Goal: Task Accomplishment & Management: Manage account settings

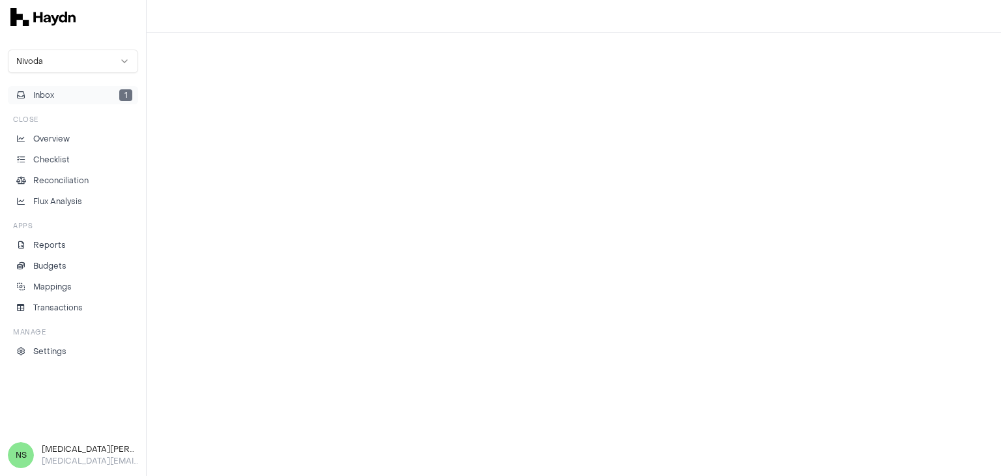
click at [67, 98] on button "Inbox 1" at bounding box center [73, 95] width 130 height 18
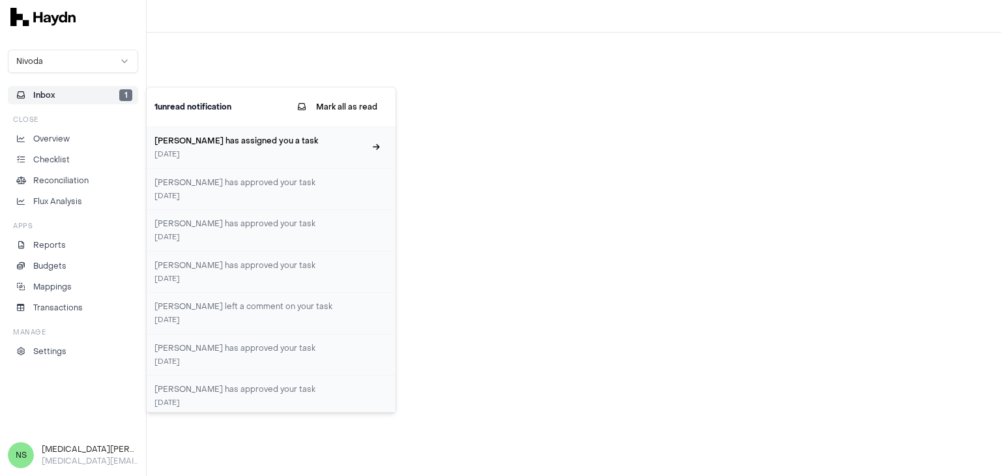
click at [179, 141] on h3 "[PERSON_NAME] has assigned you a task" at bounding box center [259, 141] width 210 height 12
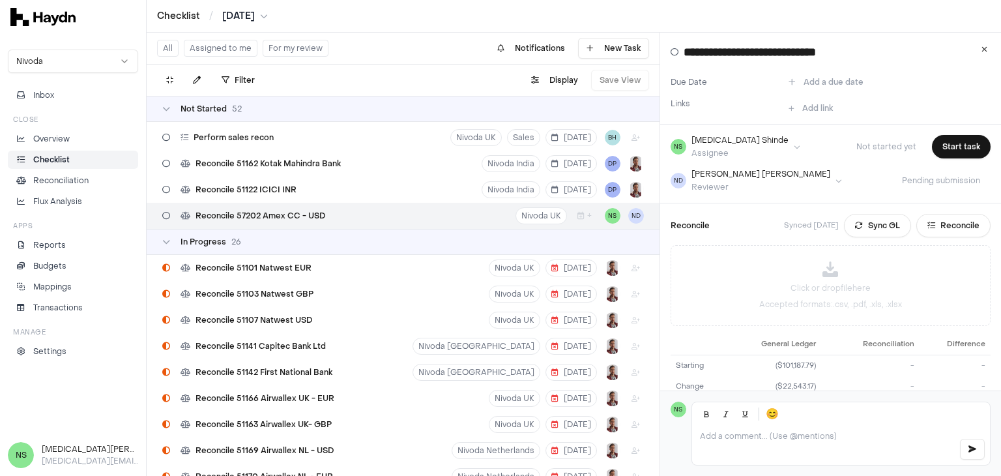
scroll to position [1379, 0]
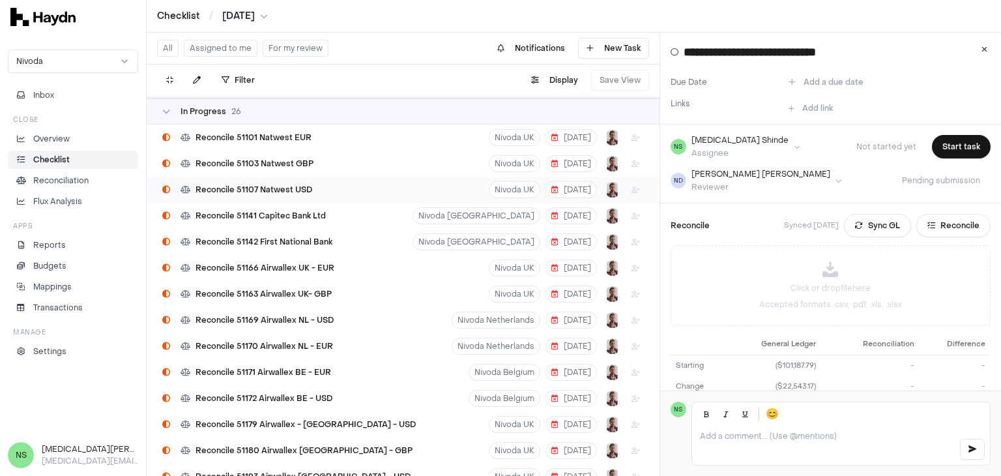
click at [420, 191] on div "Reconcile 51107 Natwest USD Nivoda UK [DATE]" at bounding box center [403, 190] width 513 height 26
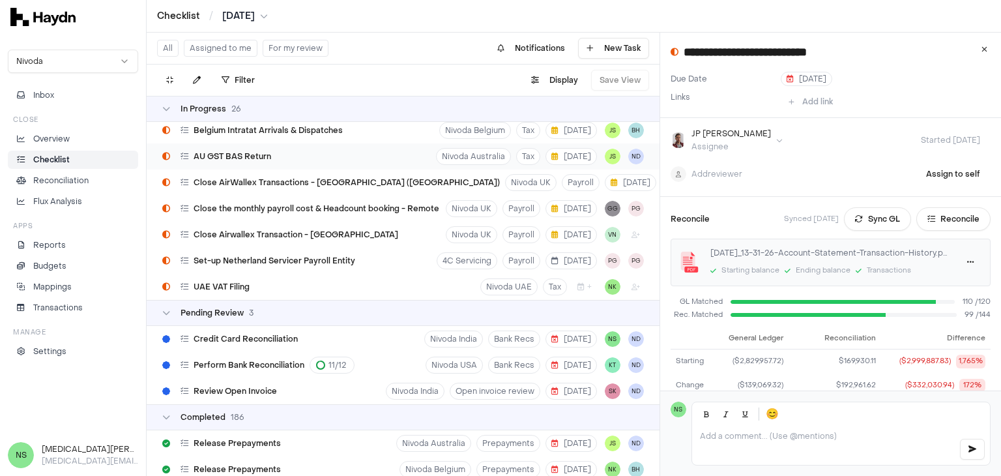
scroll to position [1900, 0]
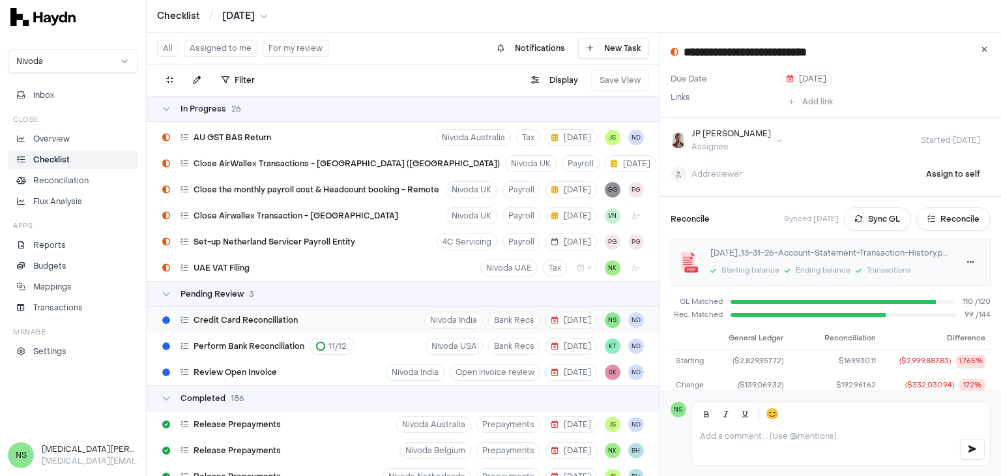
click at [355, 323] on div "Credit Card Reconciliation Nivoda India Bank Recs [DATE] NS ND" at bounding box center [403, 320] width 513 height 26
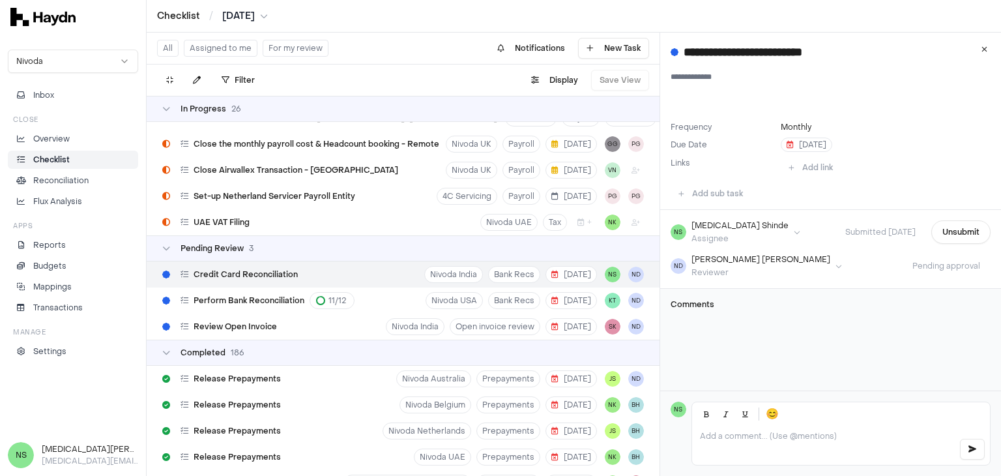
scroll to position [1965, 0]
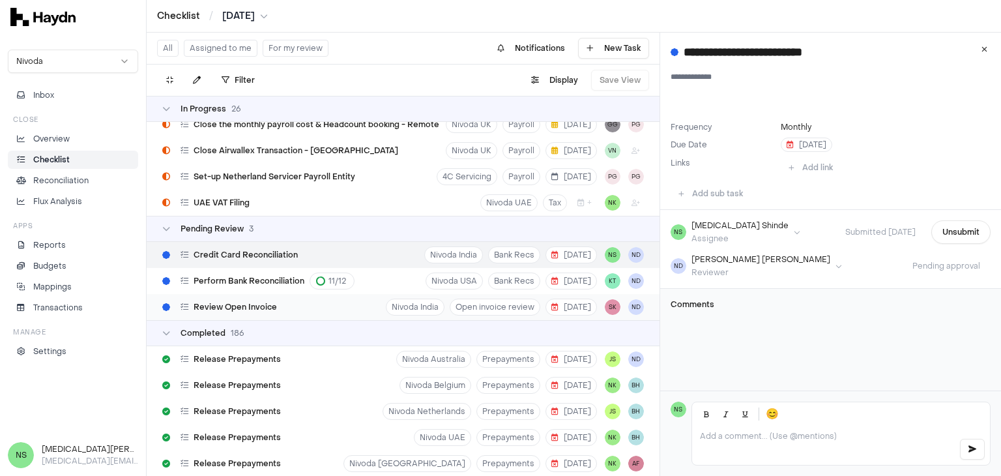
click at [352, 306] on div "Review Open Invoice Nivoda India Open invoice review [DATE] SK ND" at bounding box center [403, 307] width 513 height 26
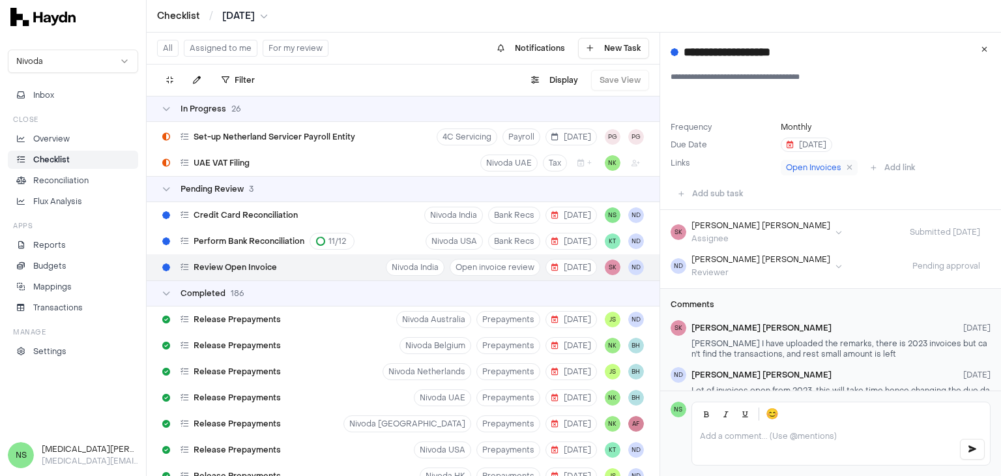
scroll to position [1900, 0]
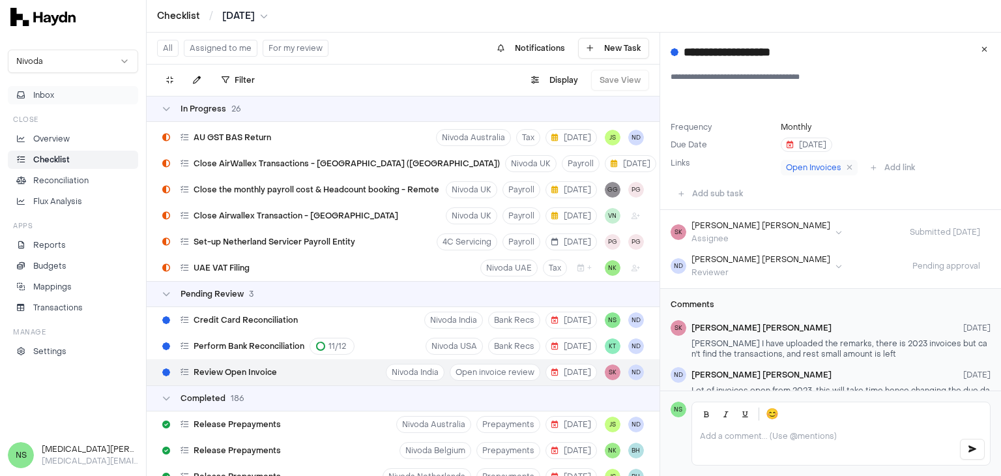
click at [94, 104] on button "Inbox" at bounding box center [73, 95] width 130 height 18
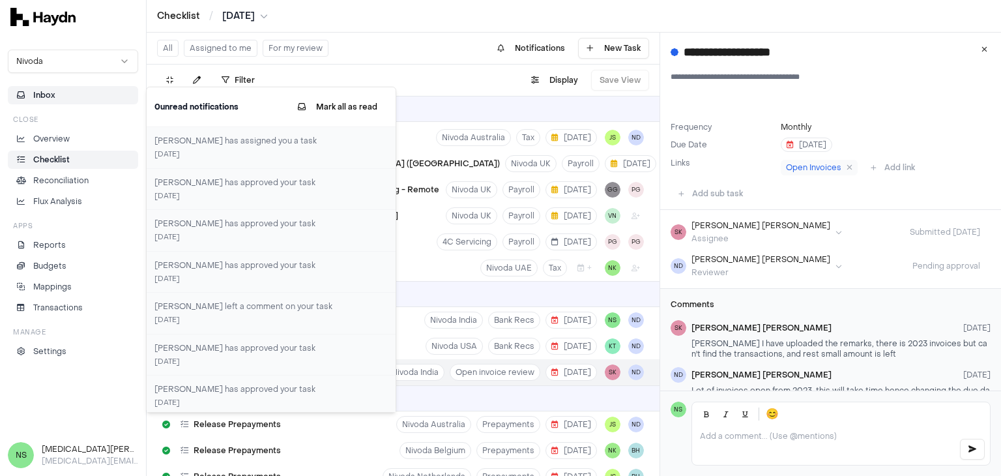
click at [777, 274] on div "ND [PERSON_NAME] Reviewer Pending approval" at bounding box center [831, 265] width 320 height 23
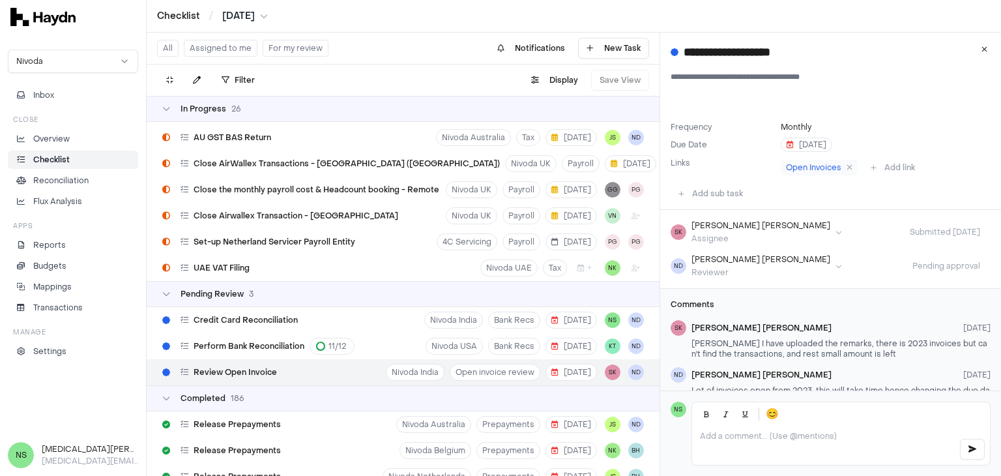
click at [214, 53] on button "Assigned to me" at bounding box center [221, 48] width 74 height 17
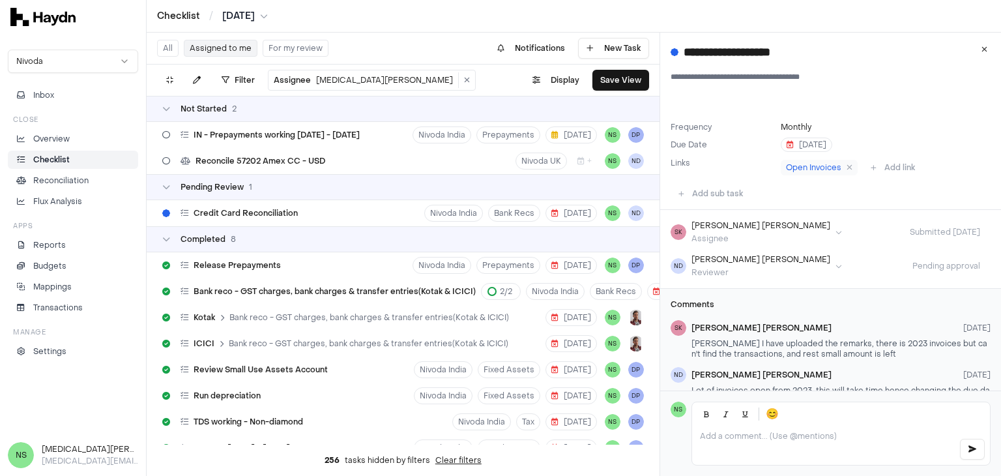
click at [172, 43] on button "All" at bounding box center [168, 48] width 22 height 17
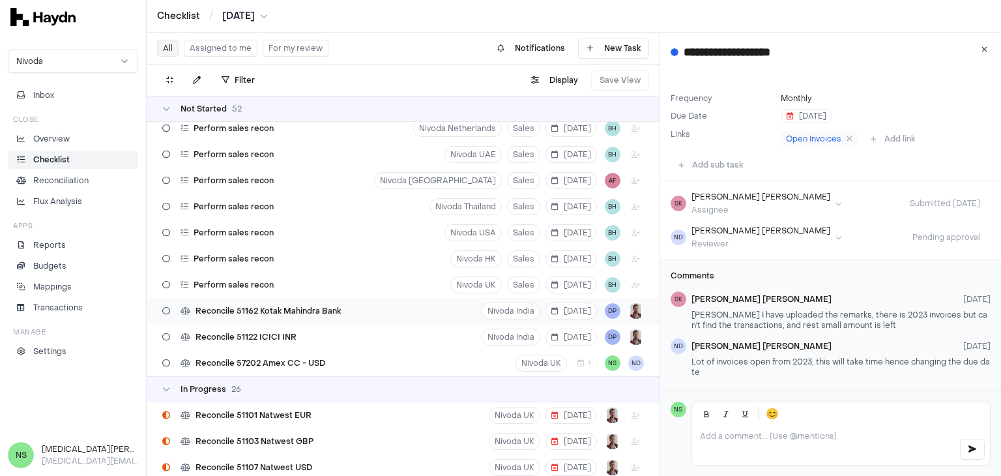
scroll to position [1079, 0]
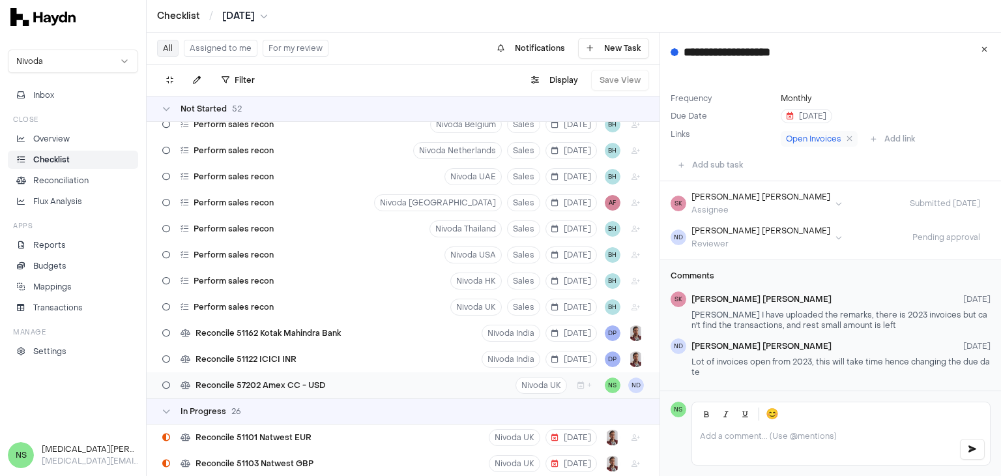
click at [360, 381] on div "Reconcile 57202 Amex CC - USD Nivoda UK + NS ND" at bounding box center [403, 385] width 513 height 26
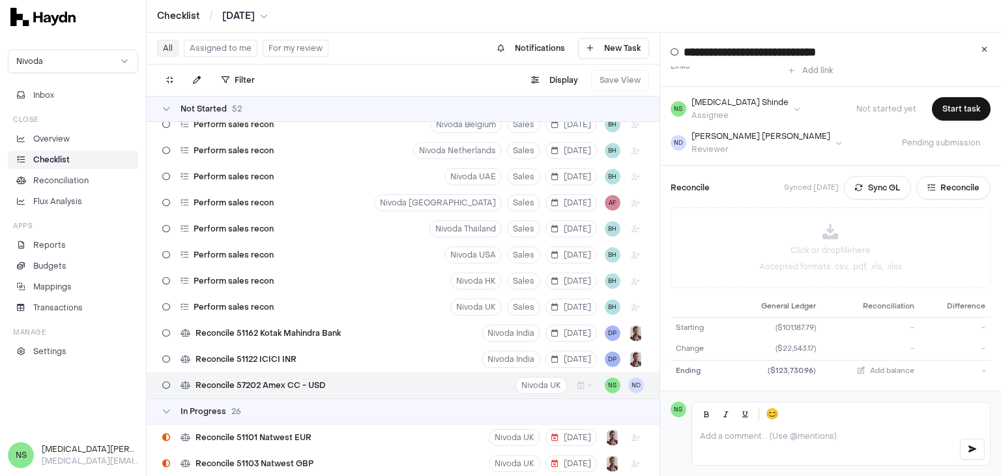
type input "**********"
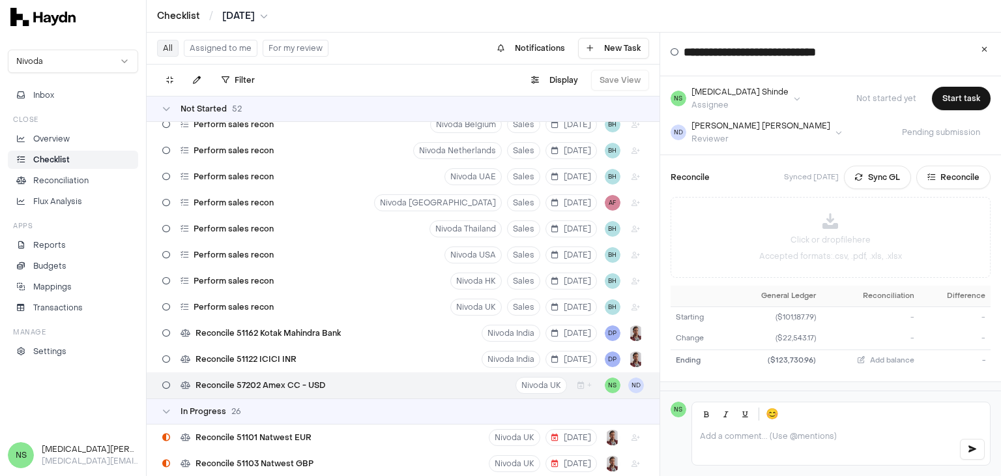
scroll to position [90, 0]
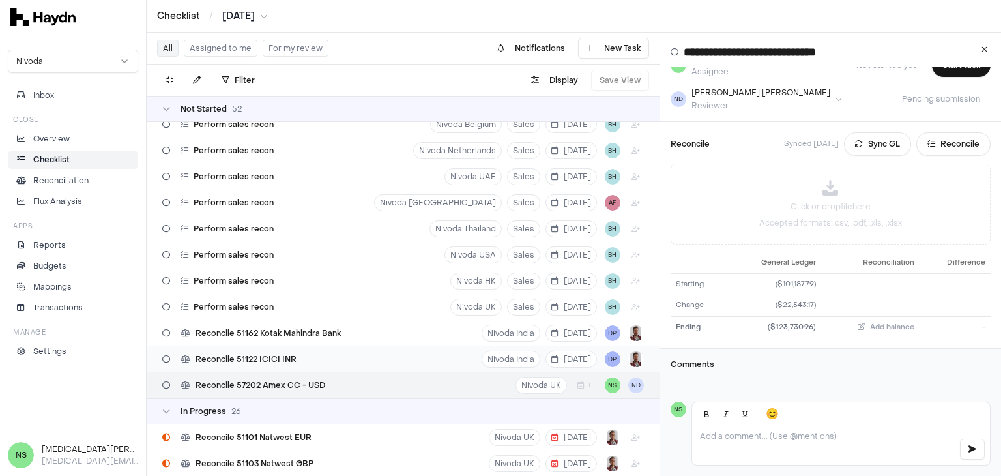
click at [332, 363] on div "Reconcile 51122 ICICI INR [GEOGRAPHIC_DATA] India [DATE] DP" at bounding box center [403, 359] width 513 height 26
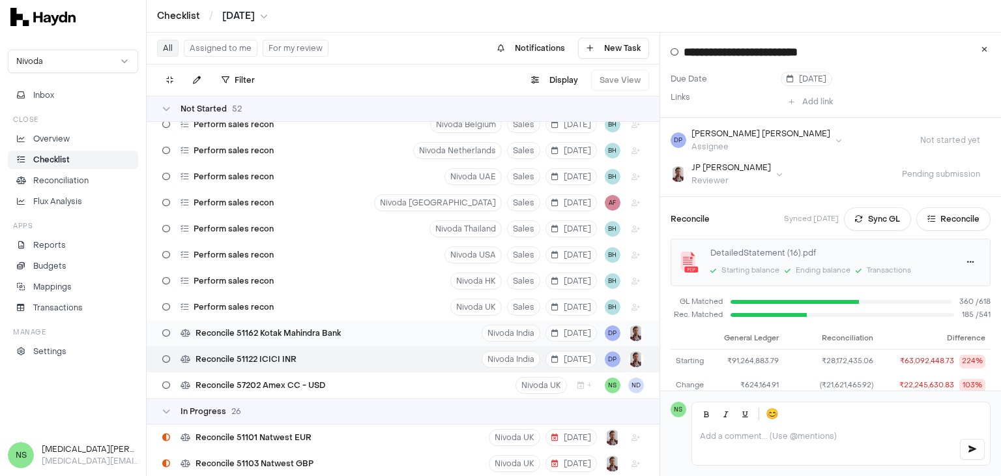
click at [374, 329] on div "Reconcile 51162 Kotak Mahindra Bank Nivoda India [DATE] DP" at bounding box center [403, 333] width 513 height 26
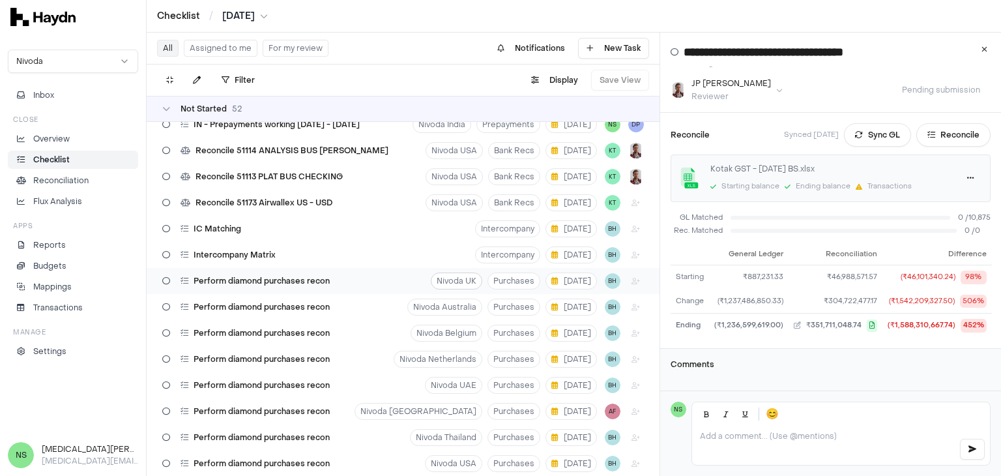
scroll to position [493, 0]
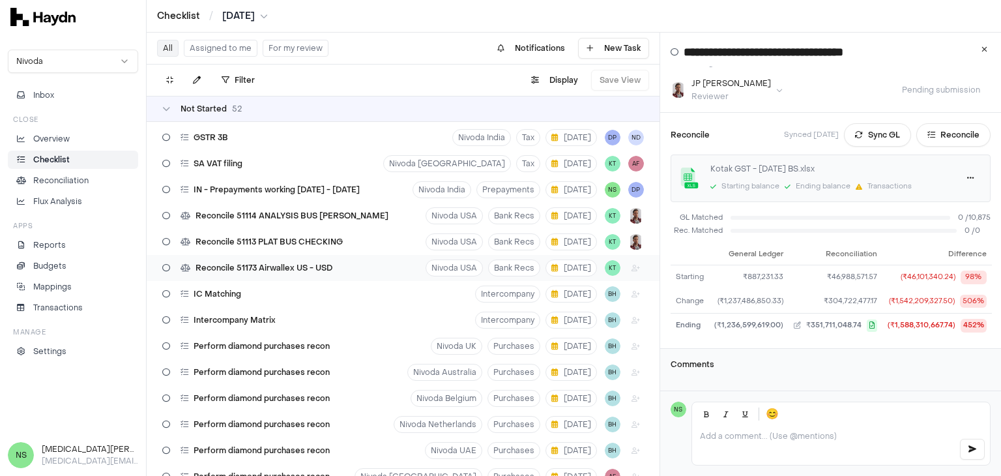
click at [318, 268] on span "Reconcile 51173 Airwallex US - USD" at bounding box center [264, 268] width 137 height 10
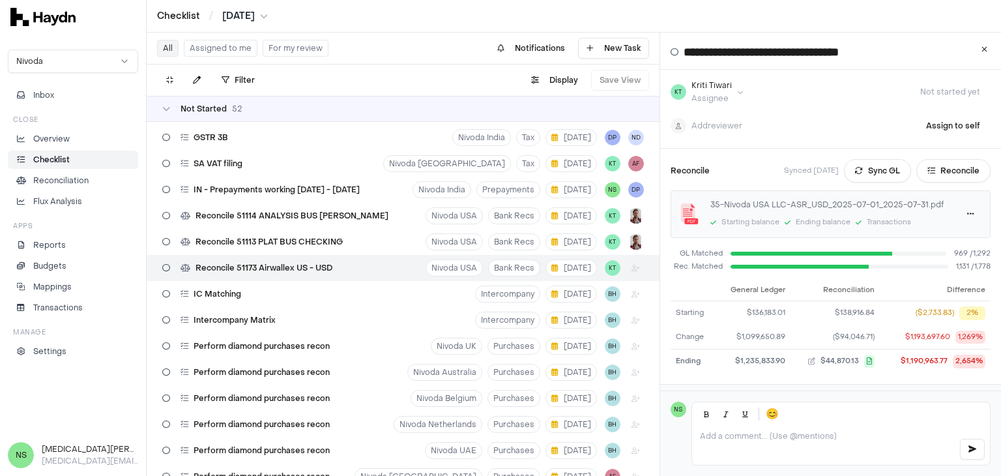
scroll to position [92, 0]
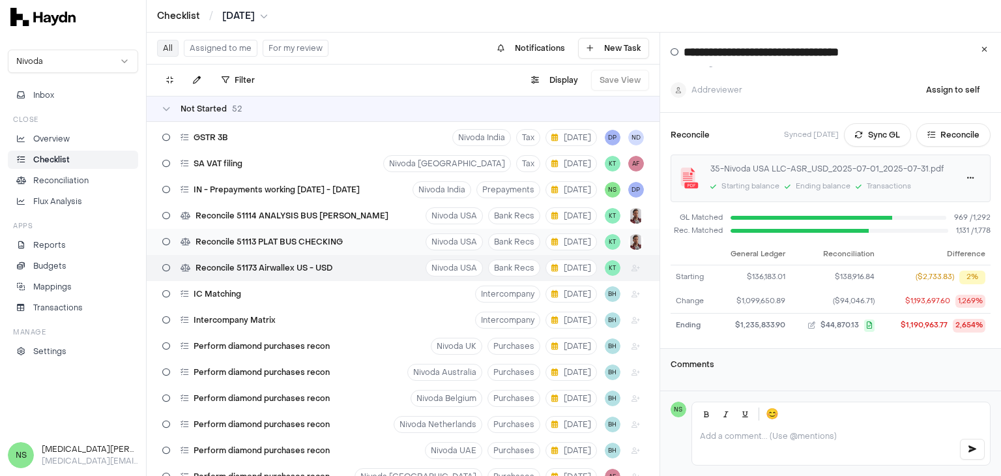
click at [239, 239] on span "Reconcile 51113 PLAT BUS CHECKING" at bounding box center [269, 242] width 147 height 10
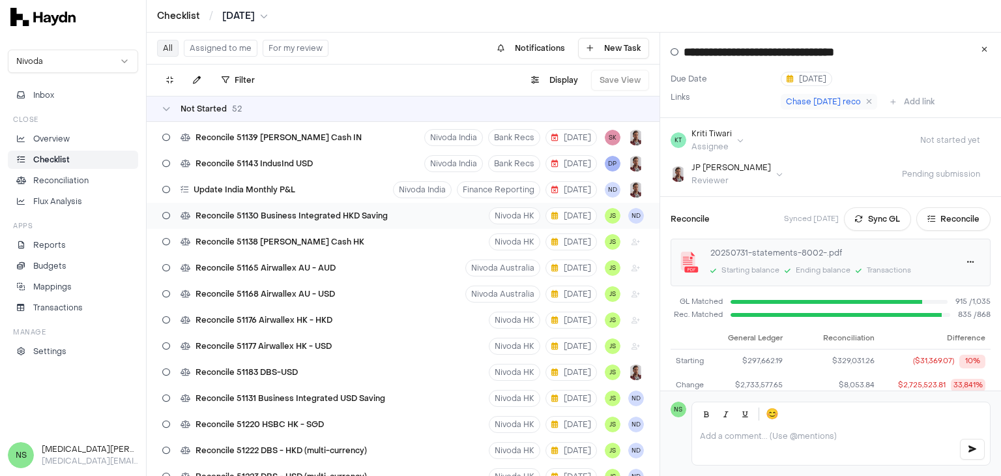
scroll to position [36, 0]
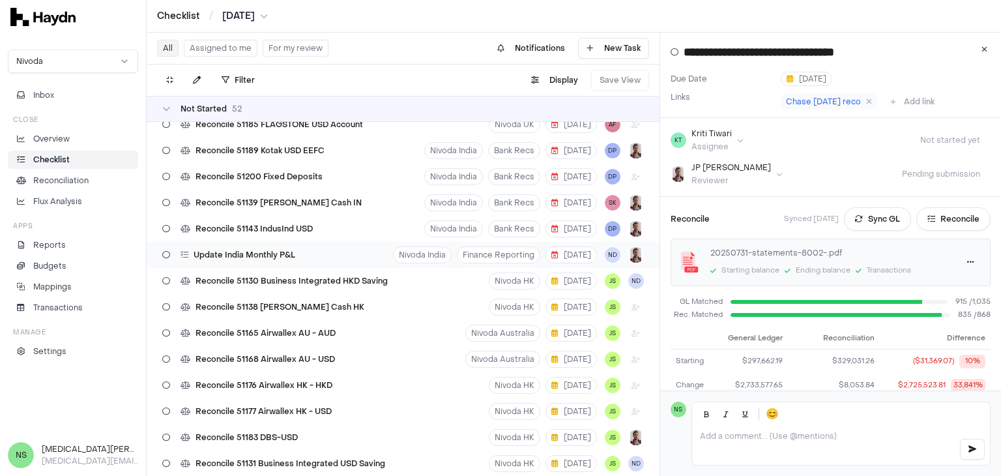
click at [347, 255] on div "Update India Monthly P&L Nivoda India Finance Reporting [DATE] ND" at bounding box center [403, 255] width 513 height 26
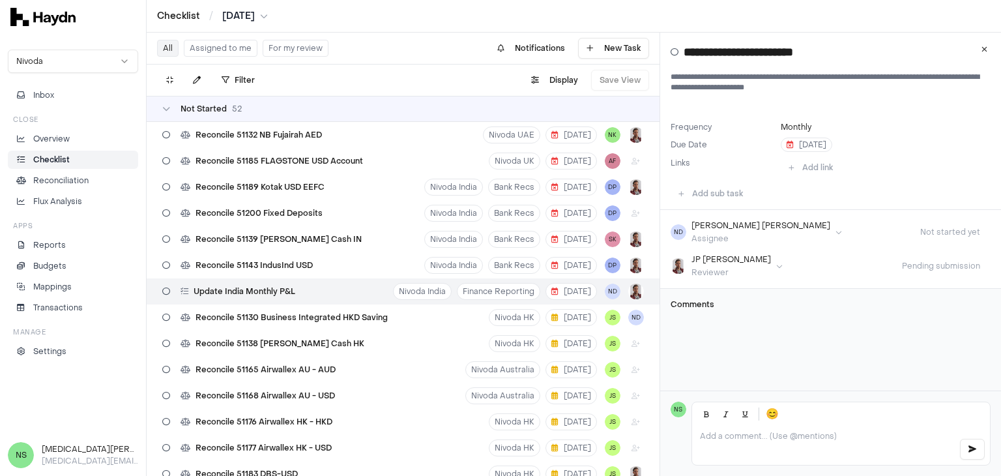
click at [45, 401] on div "Nivoda Inbox Close Overview Checklist Reconciliation Flux Analysis Apps Reports…" at bounding box center [73, 234] width 146 height 384
click at [89, 138] on li "Overview" at bounding box center [73, 139] width 119 height 12
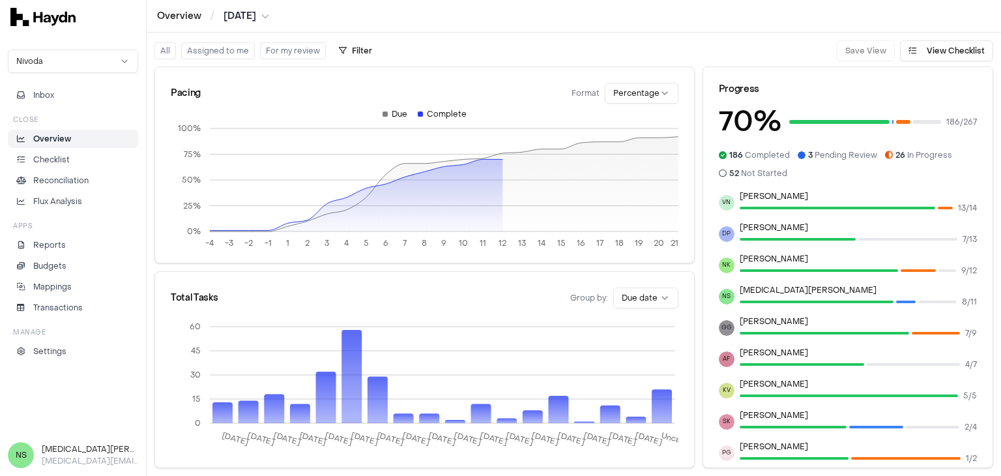
scroll to position [211, 0]
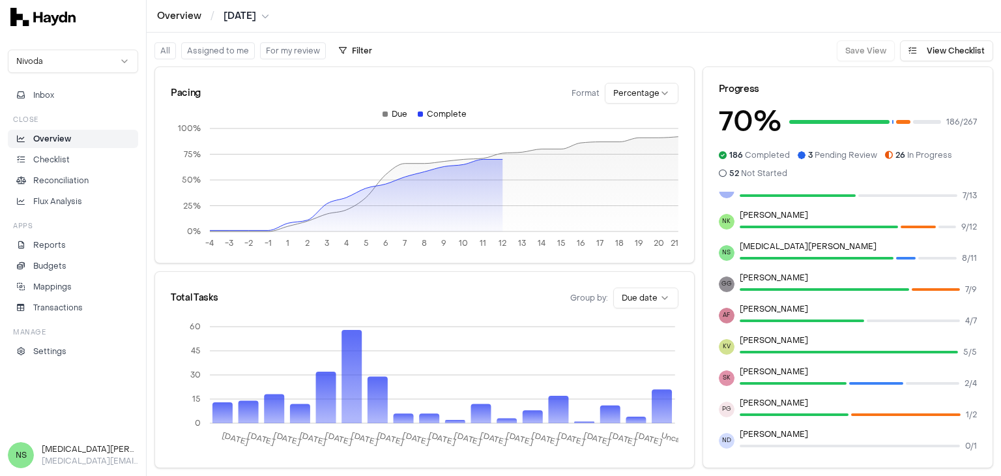
click at [224, 47] on button "Assigned to me" at bounding box center [218, 50] width 74 height 17
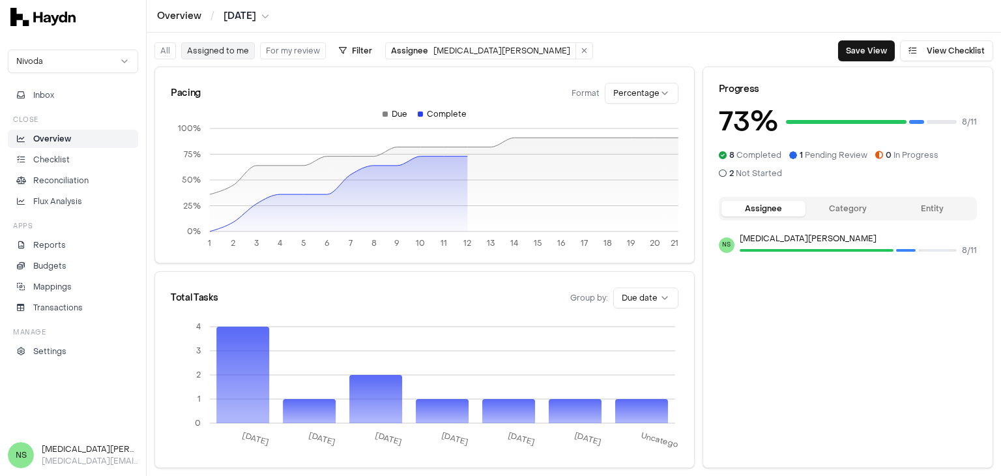
click at [32, 389] on div "Nivoda Inbox Close Overview Checklist Reconciliation Flux Analysis Apps Reports…" at bounding box center [73, 234] width 146 height 384
click at [221, 50] on button "Assigned to me" at bounding box center [218, 50] width 74 height 17
click at [216, 52] on button "Assigned to me" at bounding box center [218, 50] width 74 height 17
click at [232, 47] on button "Assigned to me" at bounding box center [218, 50] width 74 height 17
click at [47, 94] on span "Inbox" at bounding box center [43, 95] width 21 height 12
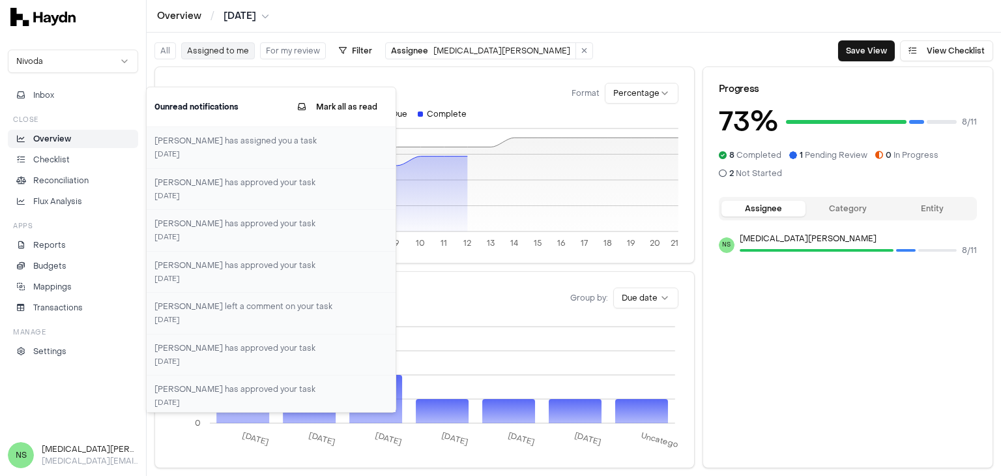
click at [76, 138] on li "Overview" at bounding box center [73, 139] width 119 height 12
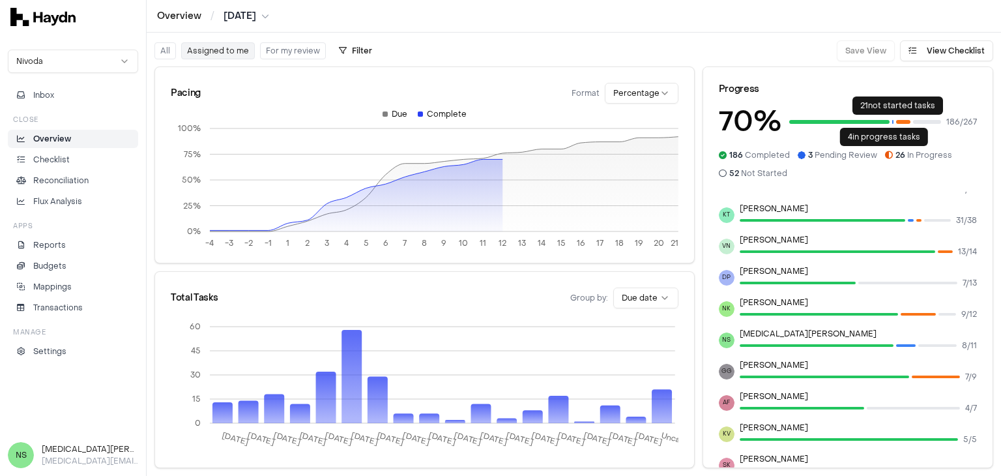
scroll to position [211, 0]
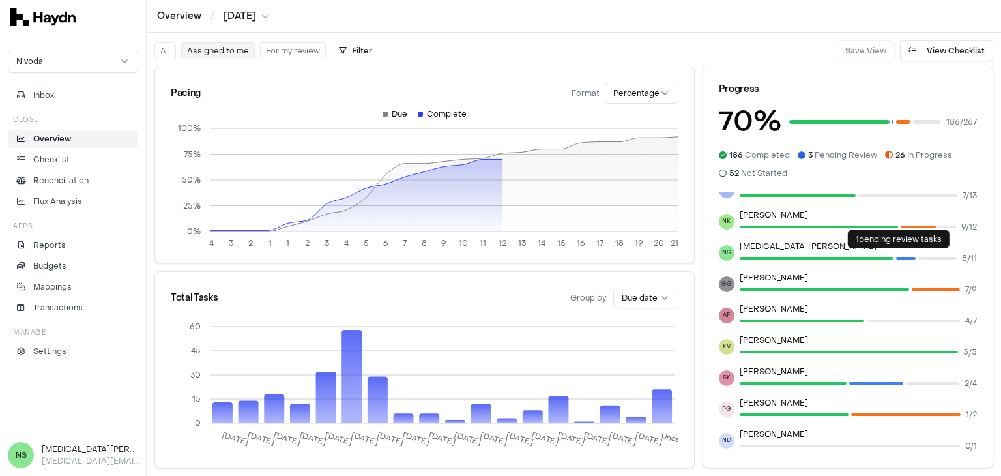
click at [902, 254] on div at bounding box center [906, 258] width 20 height 13
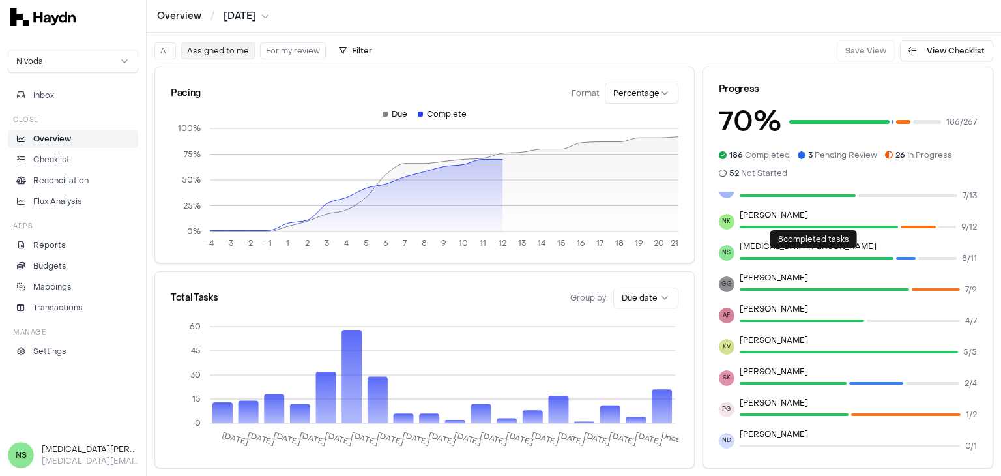
click at [860, 262] on div at bounding box center [817, 258] width 154 height 13
click at [865, 254] on div at bounding box center [817, 258] width 154 height 13
click at [267, 54] on button "For my review" at bounding box center [293, 50] width 66 height 17
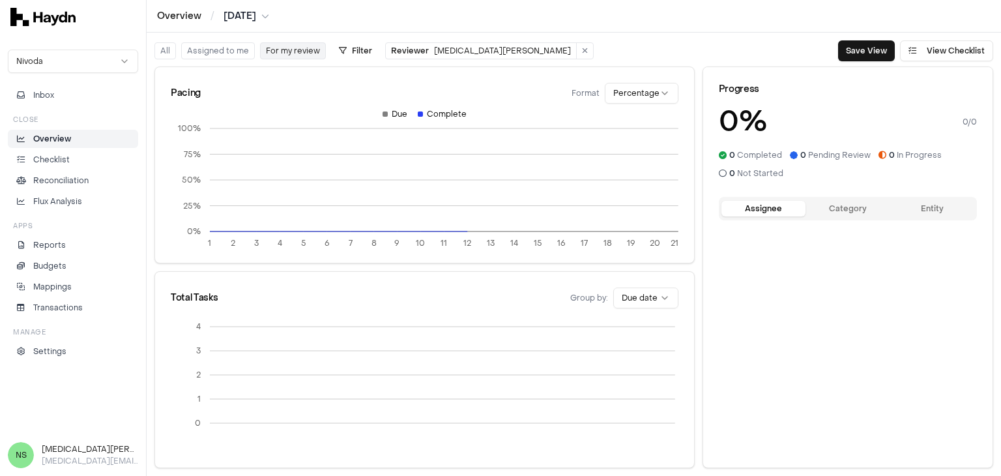
click at [287, 61] on div "All Assigned to me For my review Filter Reviewer [MEDICAL_DATA][PERSON_NAME]" at bounding box center [373, 50] width 439 height 21
click at [290, 49] on button "For my review" at bounding box center [293, 50] width 66 height 17
click at [222, 53] on button "Assigned to me" at bounding box center [218, 50] width 74 height 17
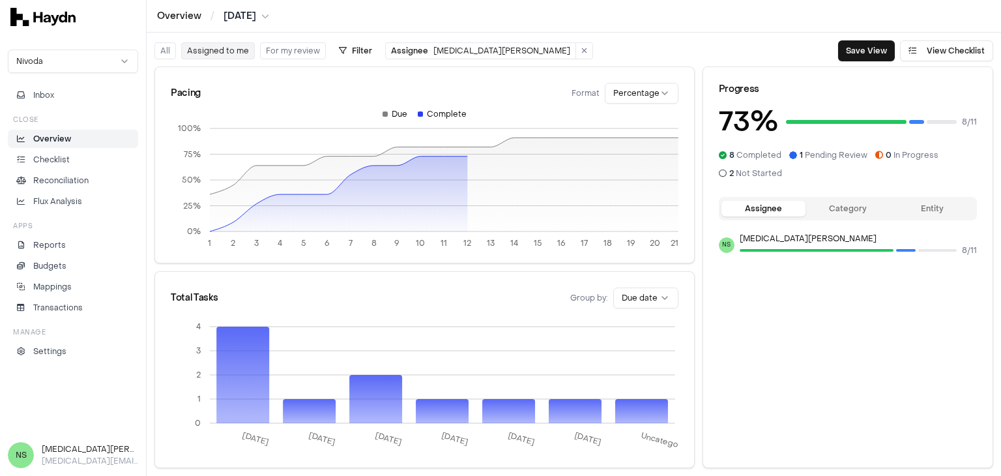
click at [863, 212] on button "Category" at bounding box center [847, 209] width 84 height 16
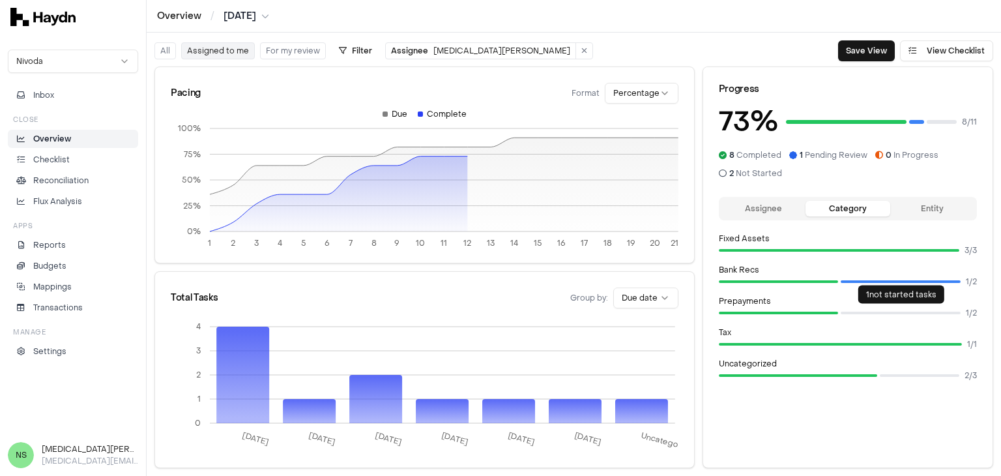
click at [914, 308] on div at bounding box center [901, 312] width 120 height 13
click at [897, 314] on div at bounding box center [901, 312] width 120 height 13
click at [938, 204] on button "Entity" at bounding box center [932, 209] width 84 height 16
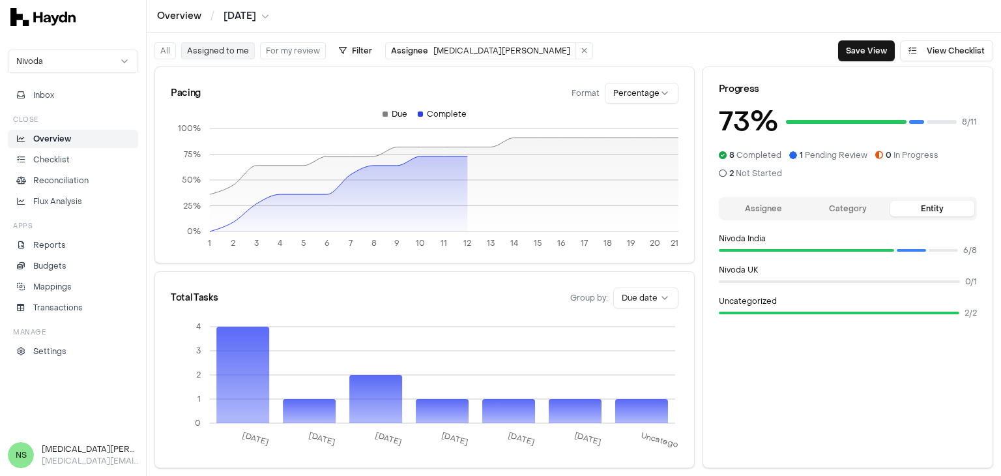
click at [871, 312] on div at bounding box center [839, 313] width 240 height 3
click at [878, 283] on div at bounding box center [839, 281] width 241 height 13
click at [875, 293] on div "Nivoda India 6 / 8 Nivoda UK 0 / 1 Uncategorized 2 / 2" at bounding box center [848, 276] width 258 height 86
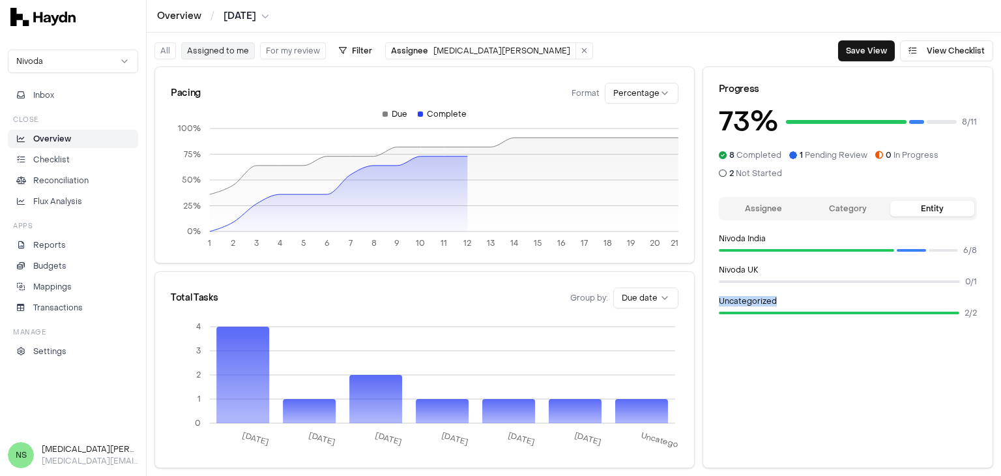
click at [850, 300] on p "Uncategorized" at bounding box center [848, 301] width 258 height 10
click at [818, 282] on div at bounding box center [839, 281] width 241 height 3
click at [88, 136] on li "Overview" at bounding box center [73, 139] width 119 height 12
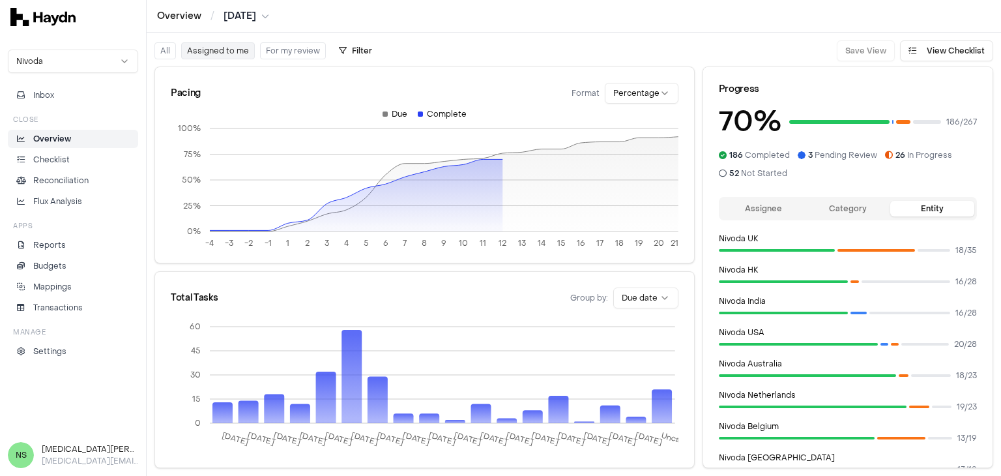
click at [779, 212] on button "Assignee" at bounding box center [763, 209] width 84 height 16
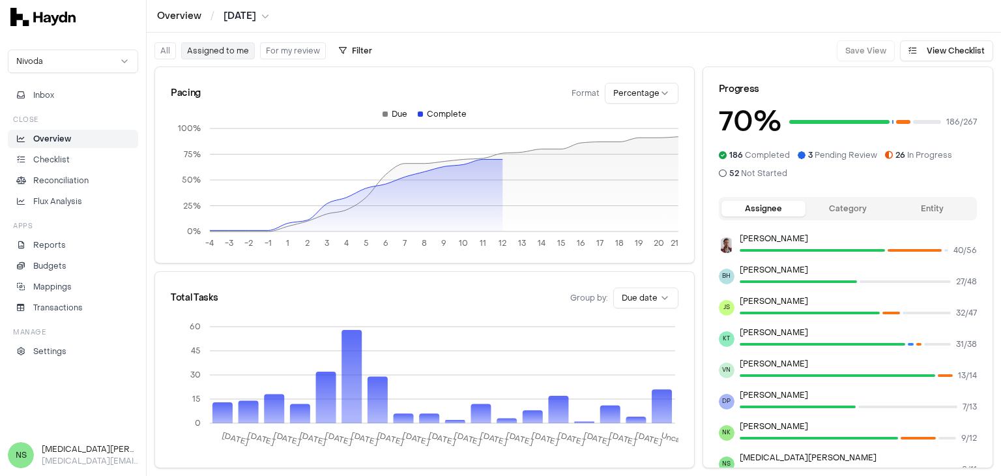
click at [63, 398] on div "Nivoda Inbox Close Overview Checklist Reconciliation Flux Analysis Apps Reports…" at bounding box center [73, 234] width 146 height 384
click at [104, 160] on li "Checklist" at bounding box center [73, 160] width 119 height 12
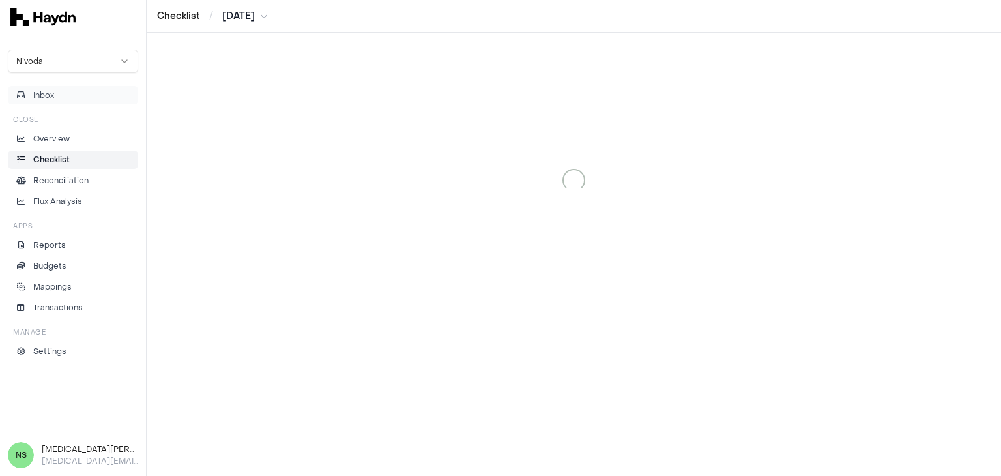
click at [76, 95] on button "Inbox" at bounding box center [73, 95] width 130 height 18
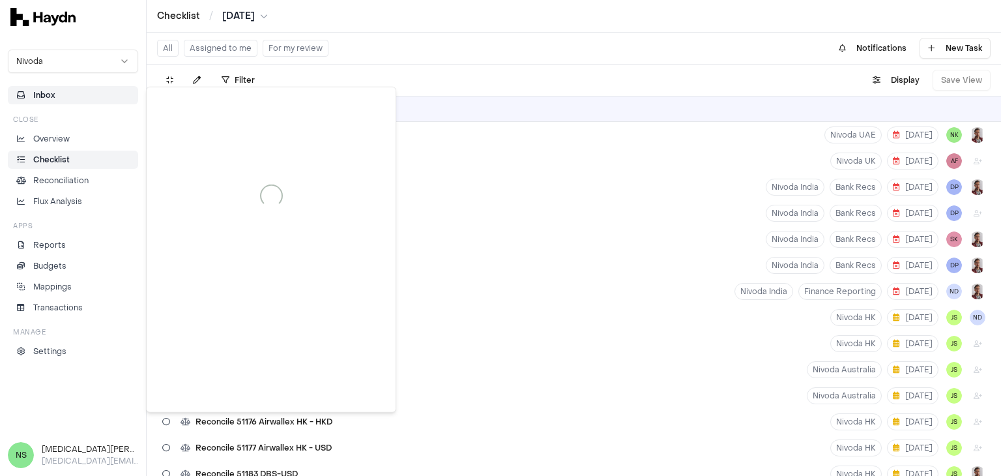
click at [63, 96] on button "Inbox" at bounding box center [73, 95] width 130 height 18
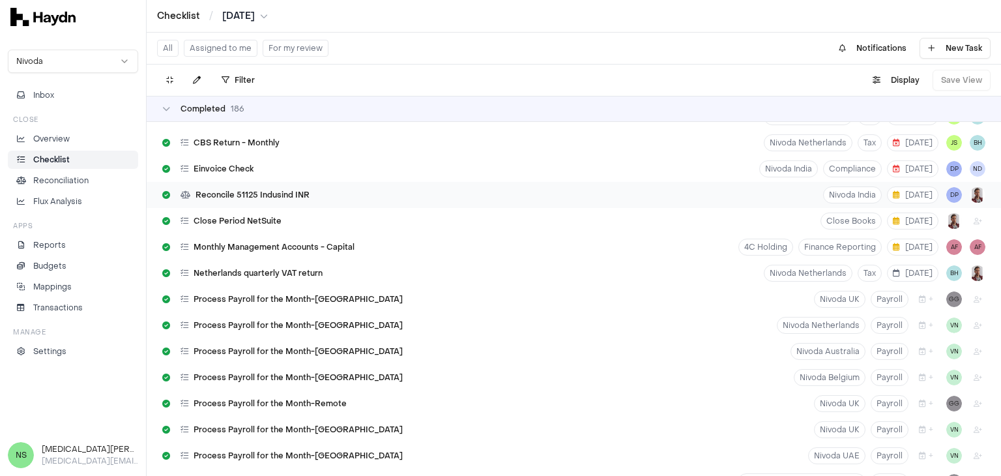
scroll to position [6253, 0]
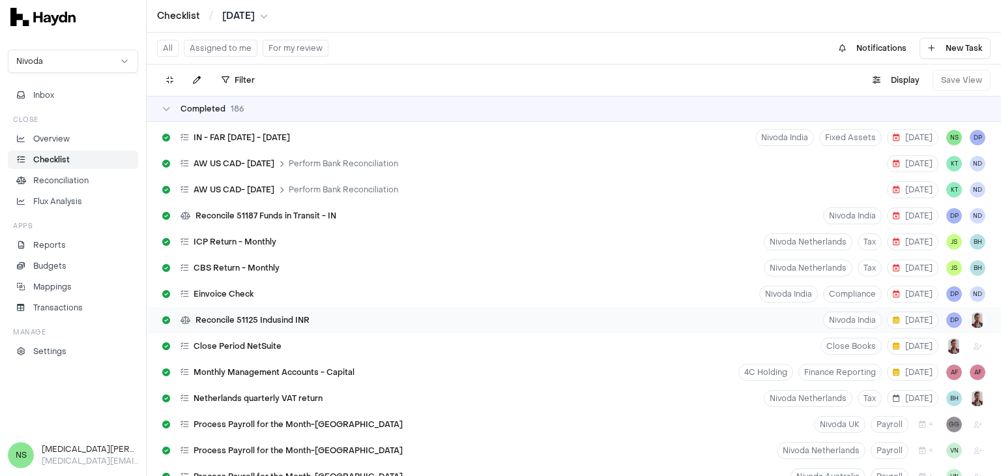
click at [292, 319] on span "Reconcile 51125 Indusind INR" at bounding box center [253, 320] width 114 height 10
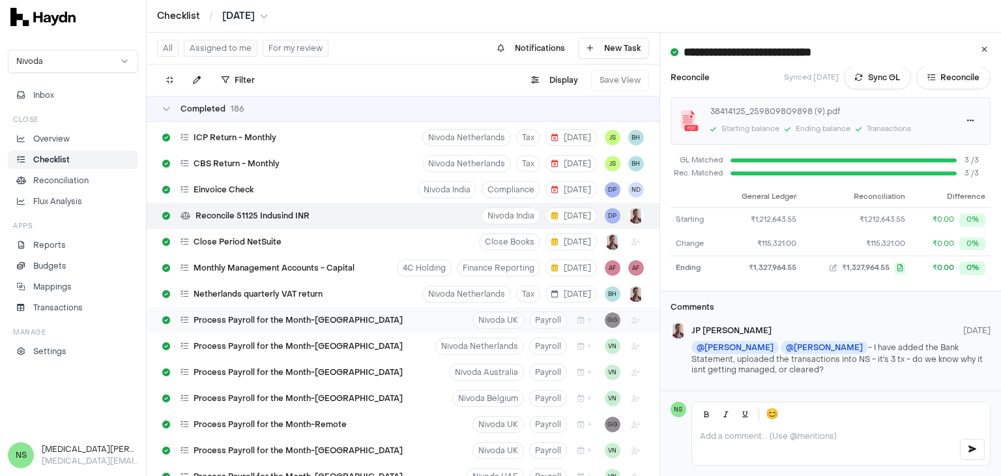
scroll to position [6253, 0]
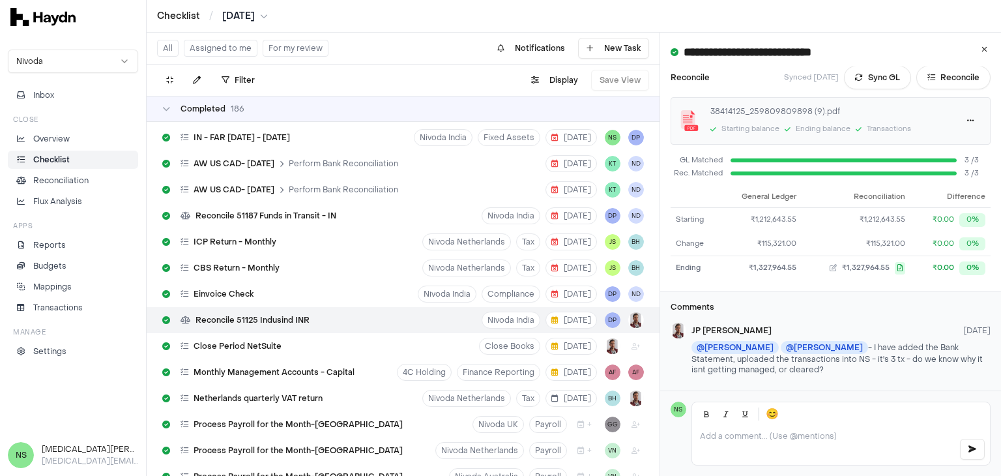
click at [212, 45] on button "Assigned to me" at bounding box center [221, 48] width 74 height 17
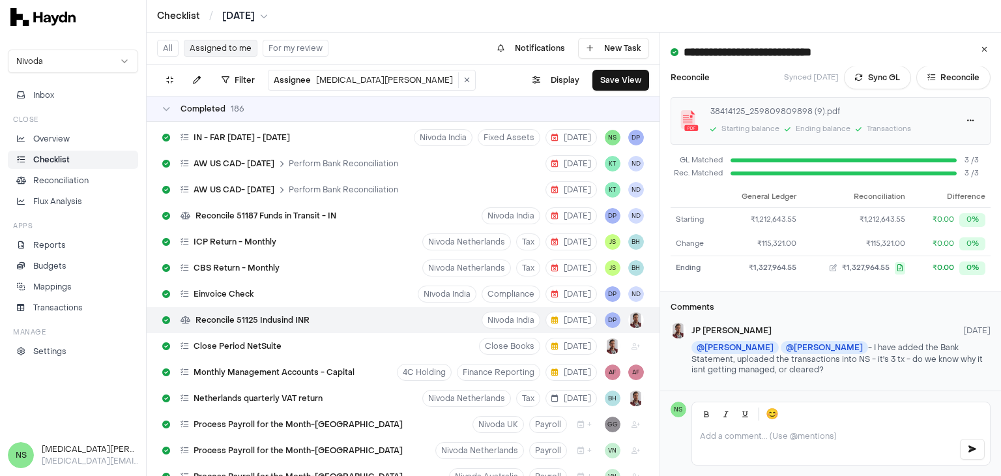
scroll to position [52, 0]
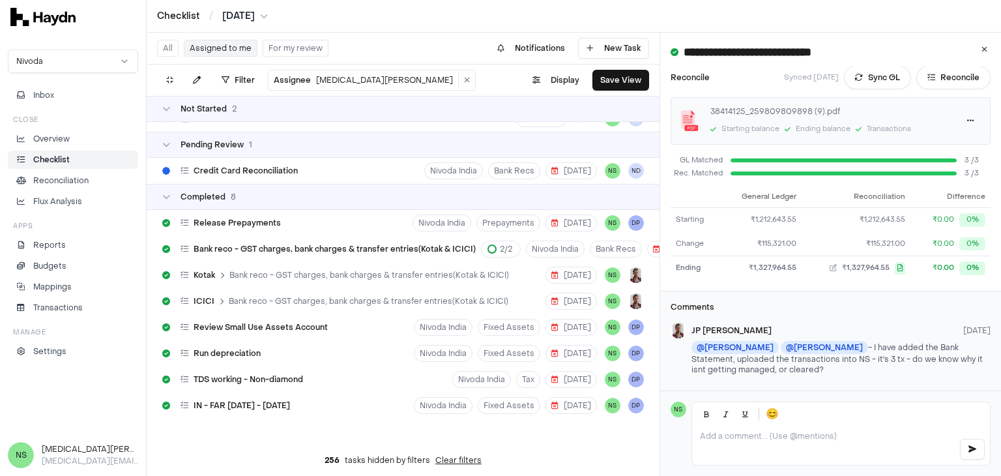
click at [233, 46] on button "Assigned to me" at bounding box center [221, 48] width 74 height 17
click at [219, 105] on span "Not Started" at bounding box center [204, 109] width 46 height 10
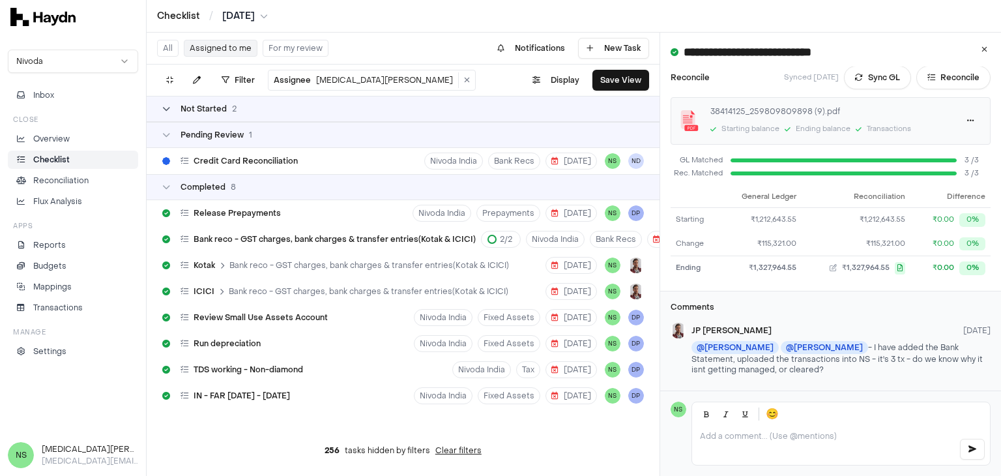
scroll to position [0, 0]
click at [201, 107] on span "Not Started" at bounding box center [204, 109] width 46 height 10
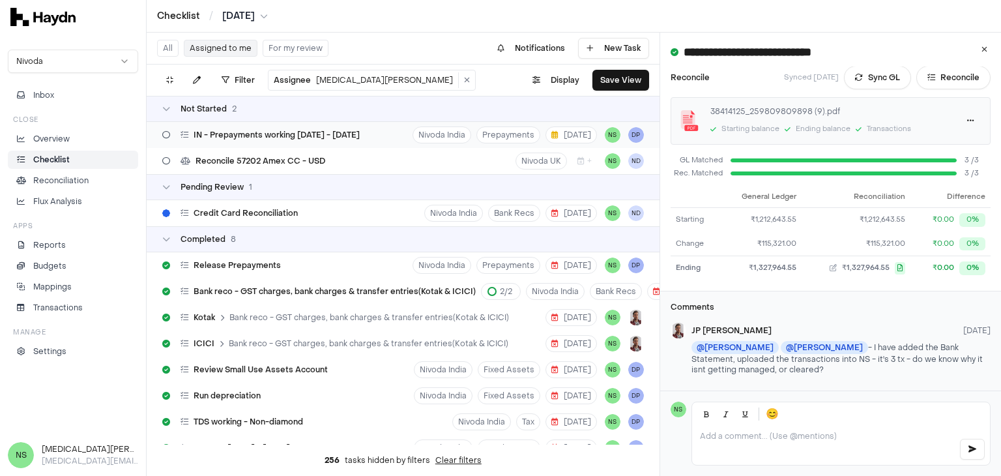
click at [332, 137] on span "IN - Prepayments working [DATE] - [DATE]" at bounding box center [277, 135] width 166 height 10
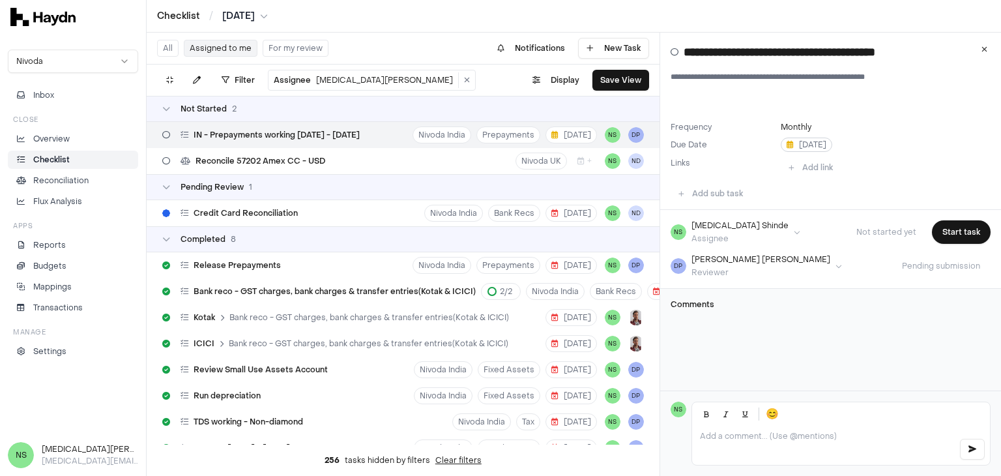
click at [809, 142] on span "[DATE]" at bounding box center [807, 144] width 40 height 10
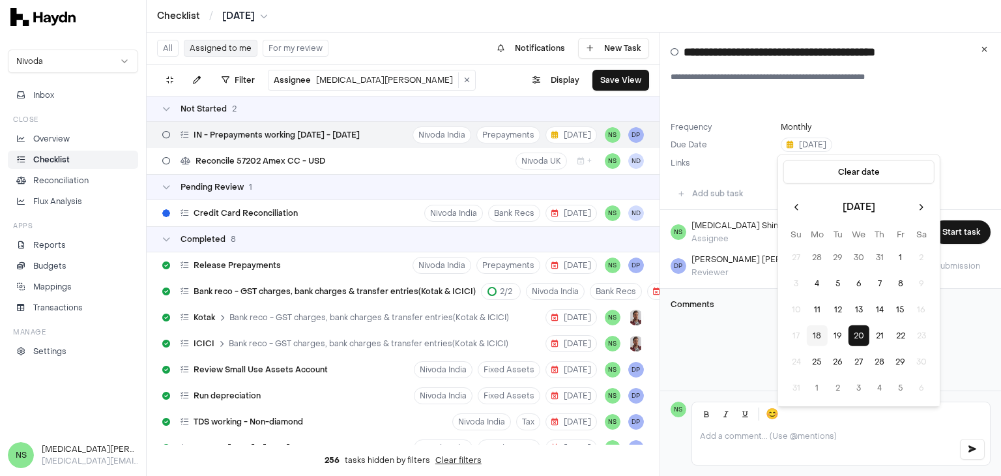
click at [719, 341] on div "**********" at bounding box center [830, 212] width 341 height 358
